Goal: Task Accomplishment & Management: Use online tool/utility

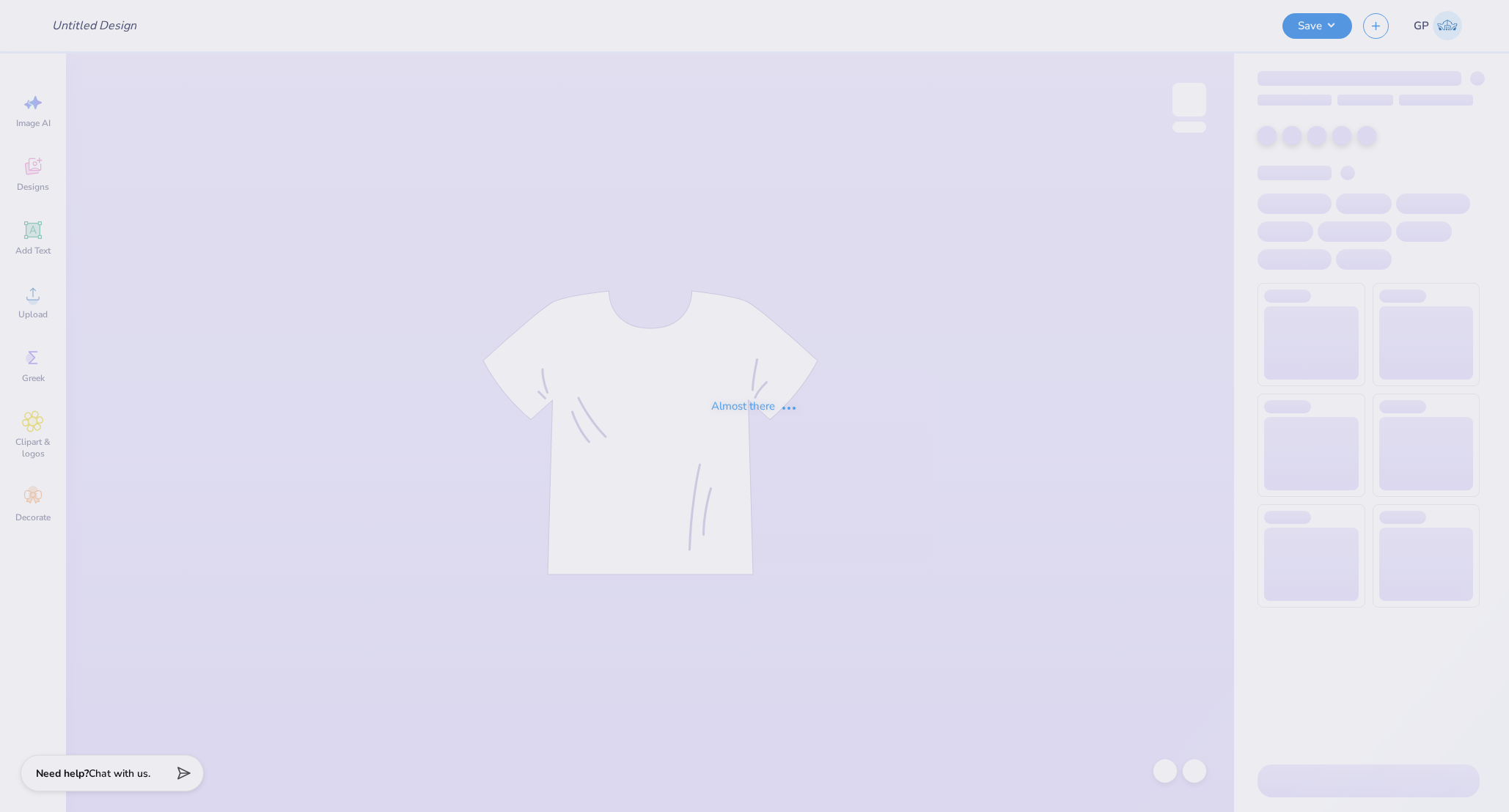
type input "Pie a pi tank with bow"
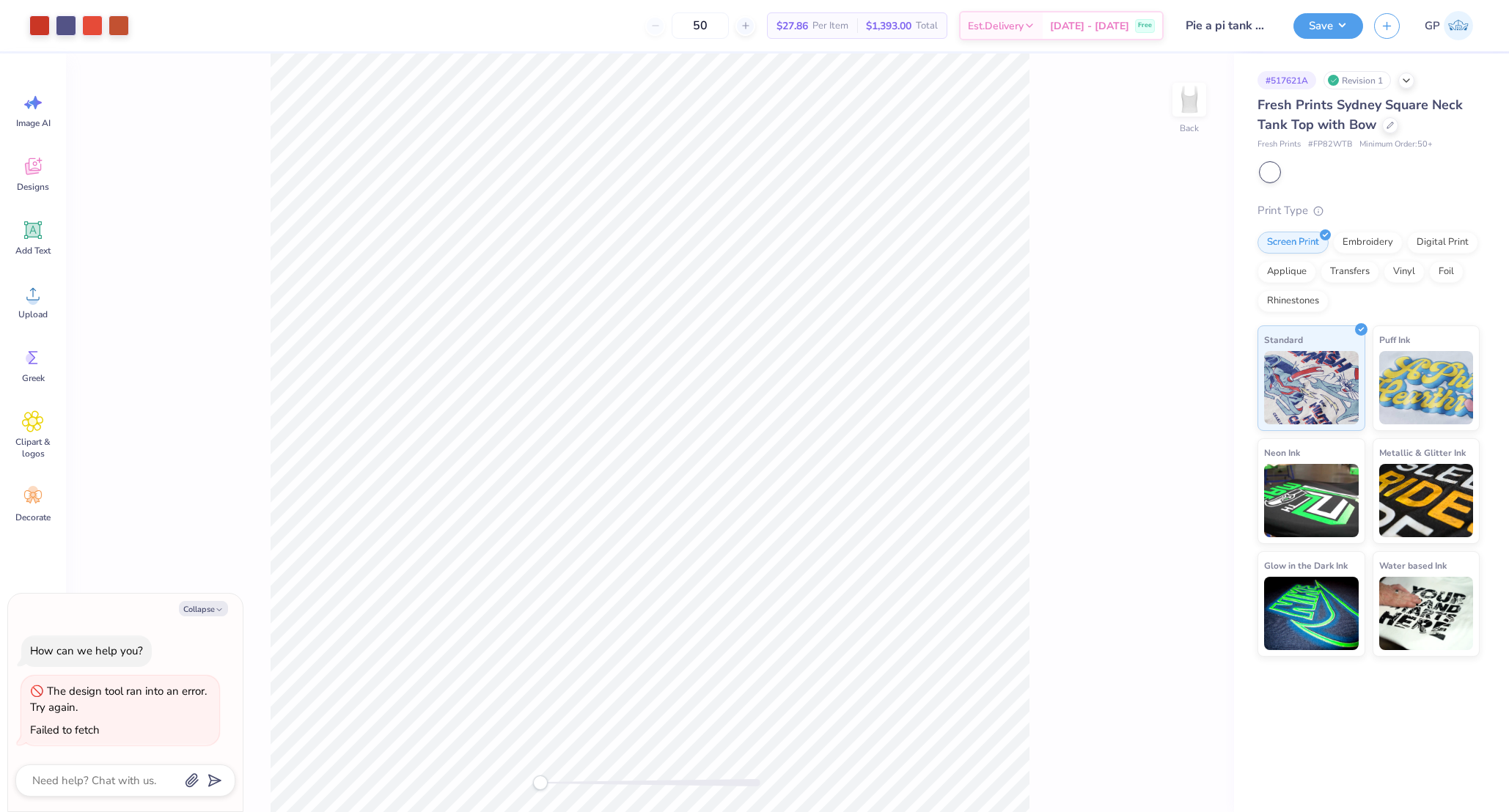
type textarea "x"
